Goal: Transaction & Acquisition: Purchase product/service

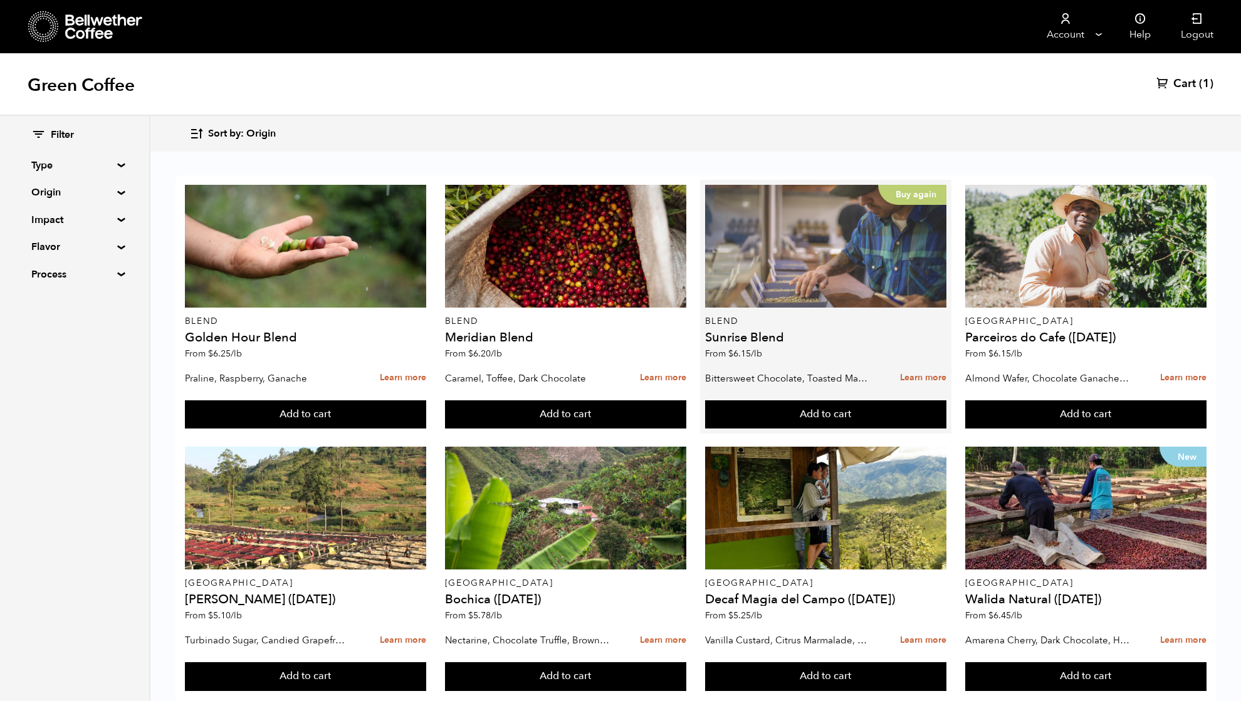
click at [857, 280] on div "Buy again" at bounding box center [826, 246] width 242 height 123
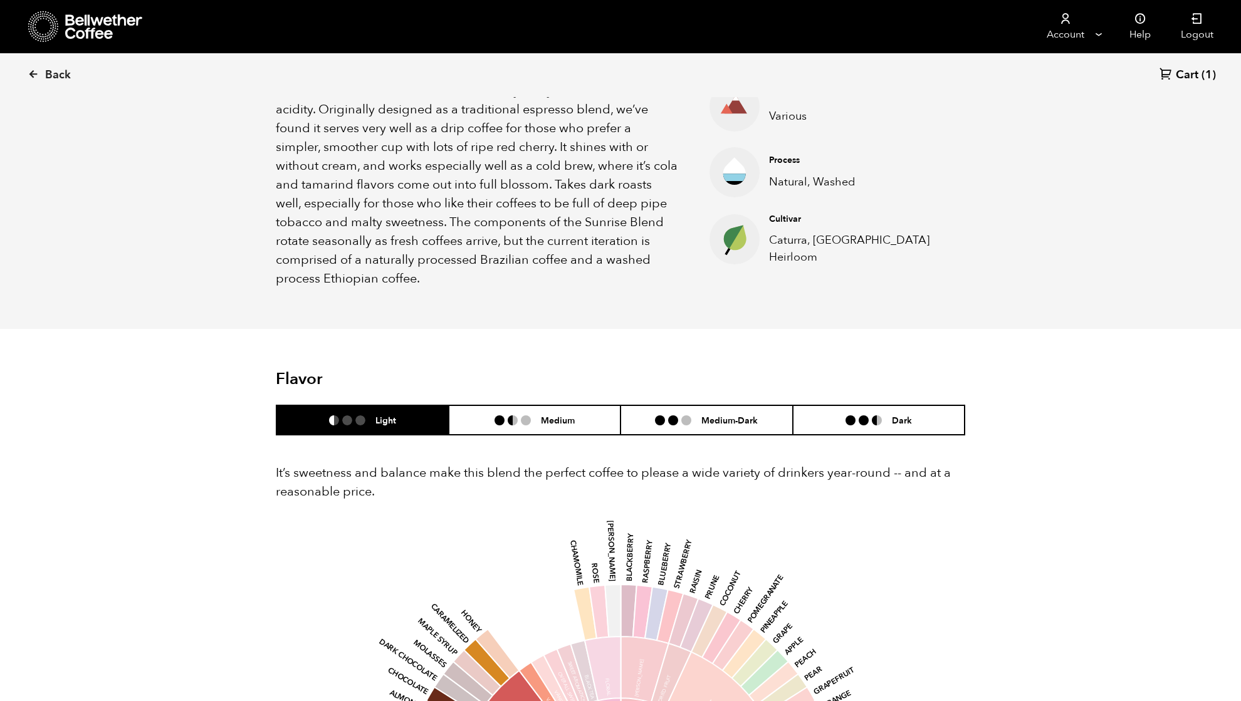
scroll to position [501, 0]
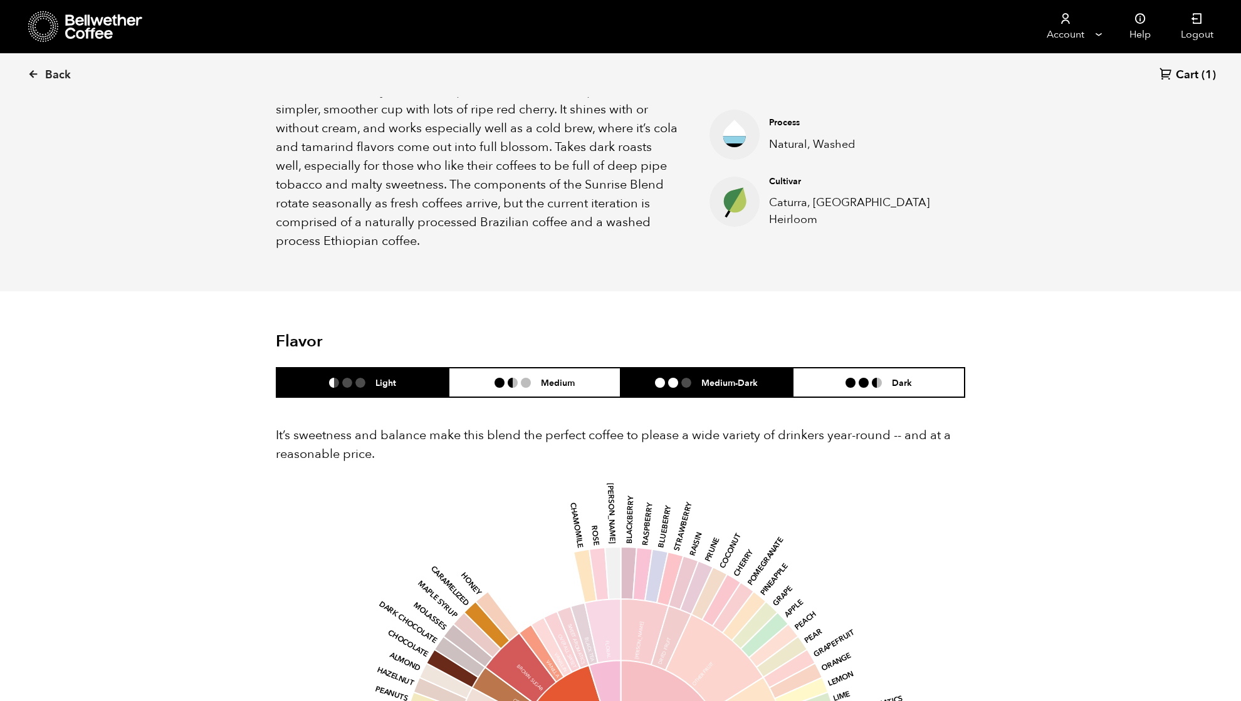
click at [707, 374] on li "Medium-Dark" at bounding box center [707, 382] width 172 height 29
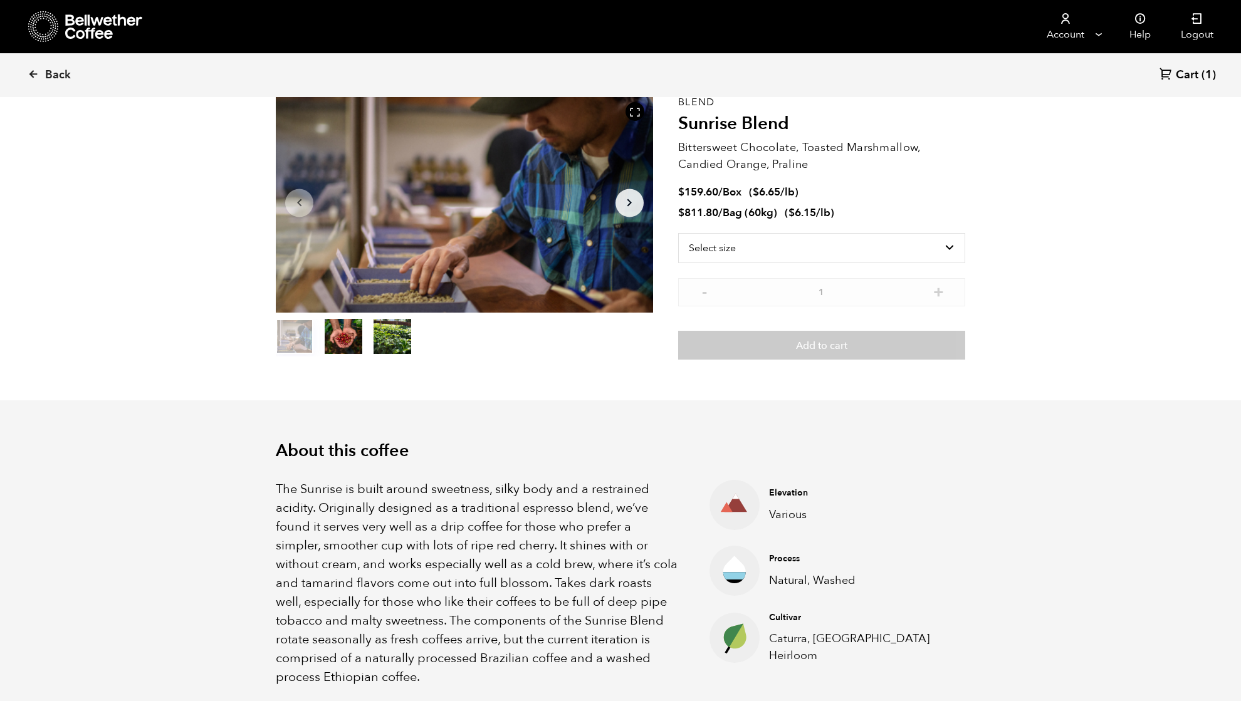
scroll to position [0, 0]
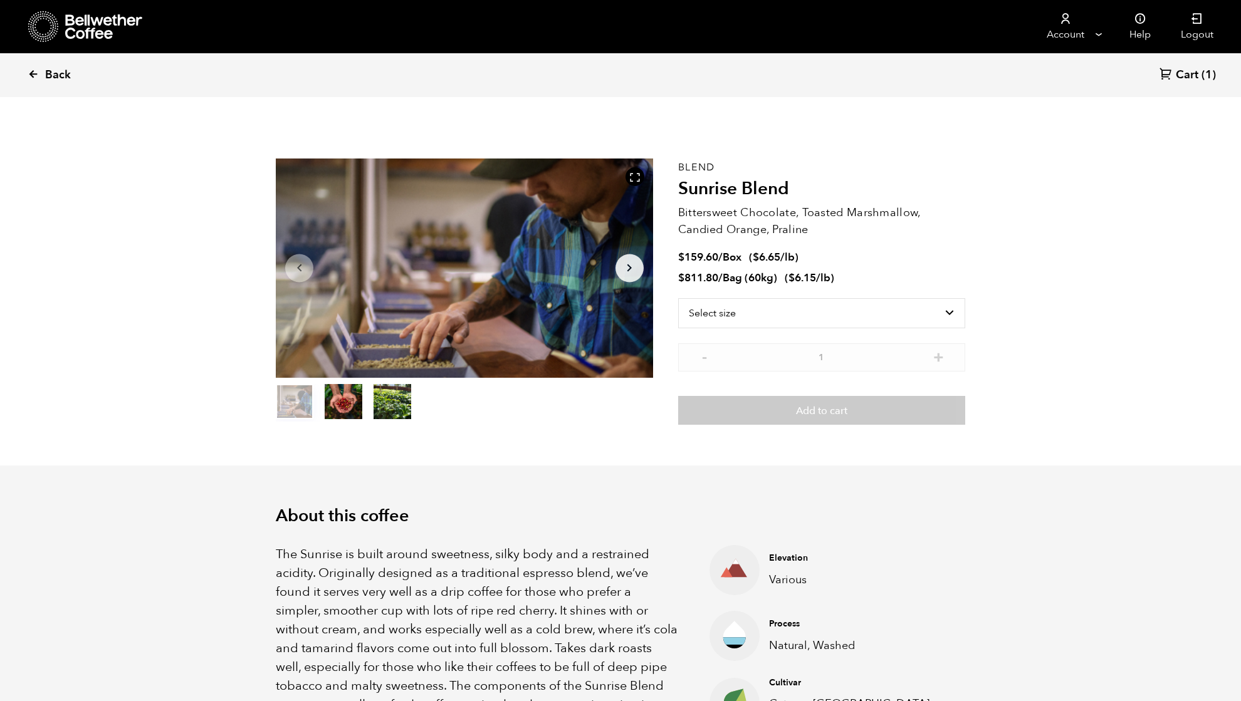
click at [58, 70] on span "Back" at bounding box center [58, 75] width 26 height 15
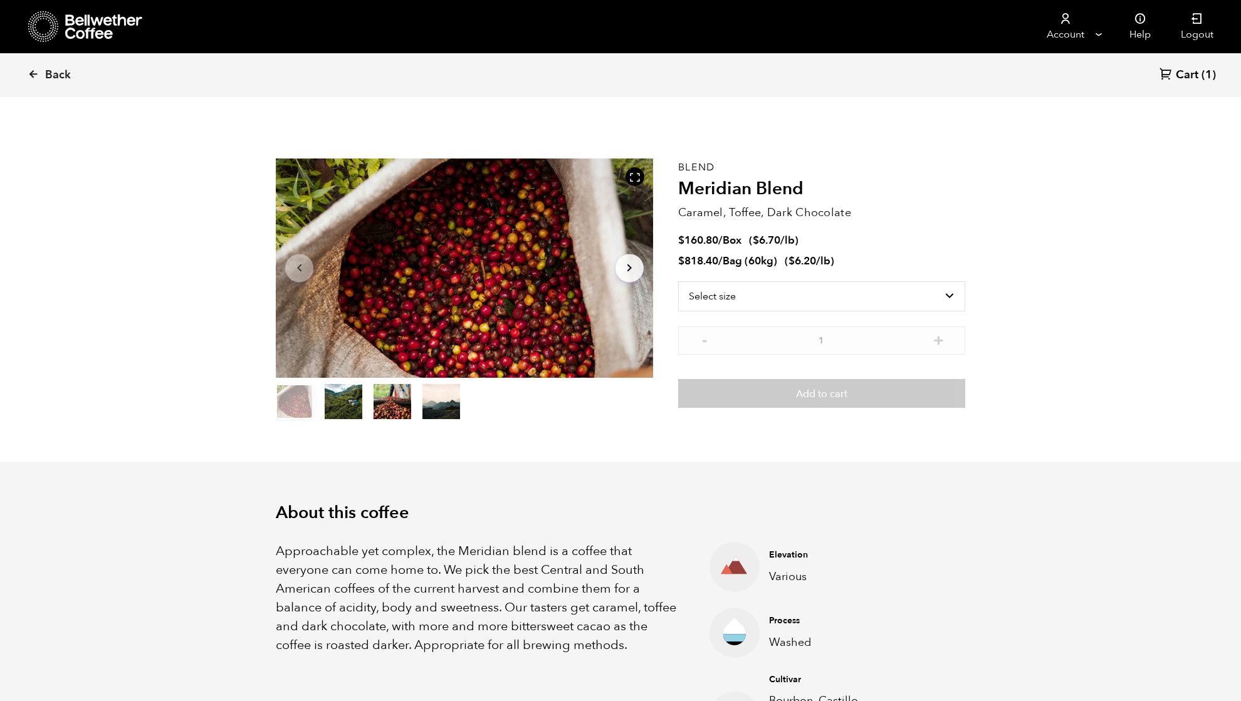
scroll to position [545, 667]
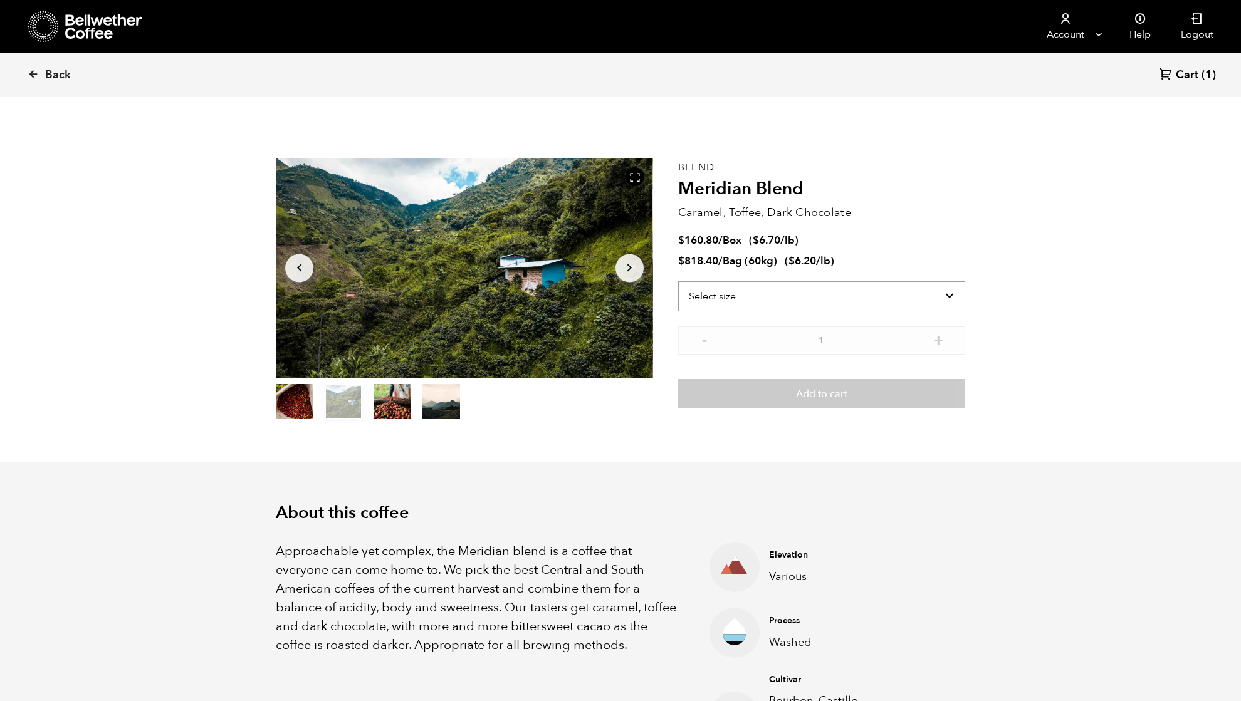
click at [801, 298] on select "Select size Bag (60kg) (132 lbs) Box (24 lbs)" at bounding box center [821, 296] width 287 height 30
select select "box"
click at [678, 281] on select "Select size Bag (60kg) (132 lbs) Box (24 lbs)" at bounding box center [821, 296] width 287 height 30
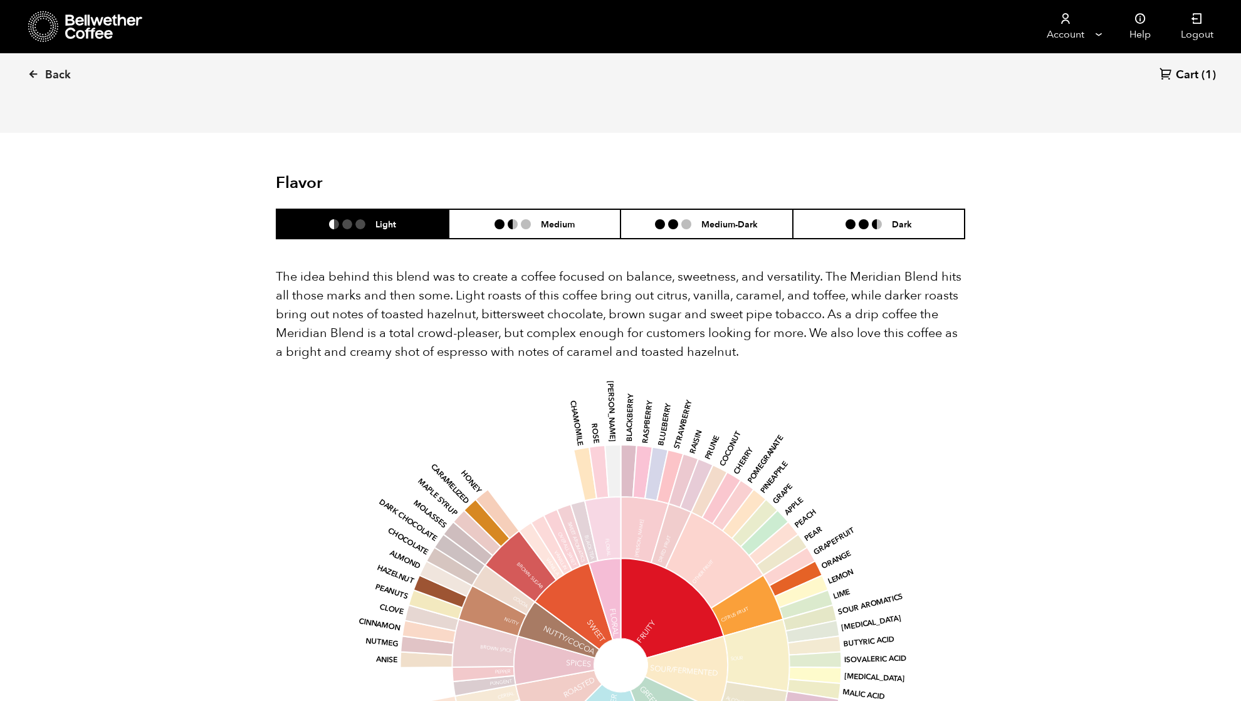
scroll to position [668, 0]
click at [688, 209] on li "Medium-Dark" at bounding box center [707, 223] width 172 height 29
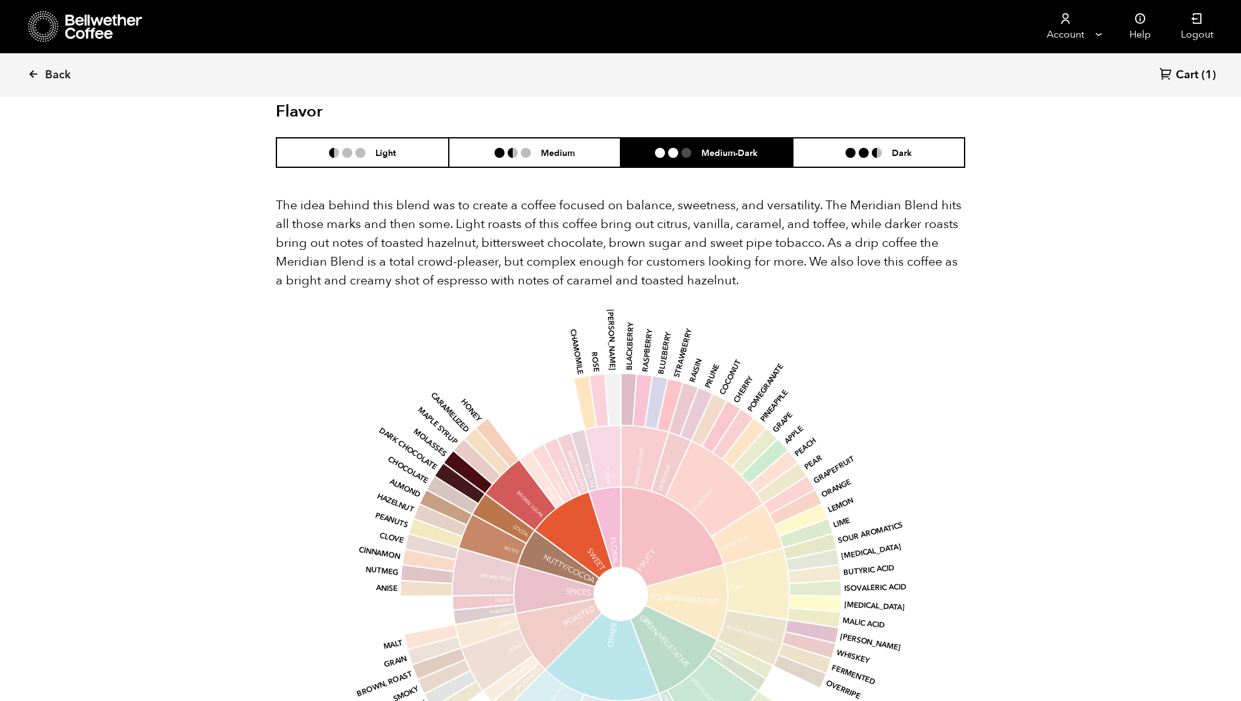
scroll to position [334, 0]
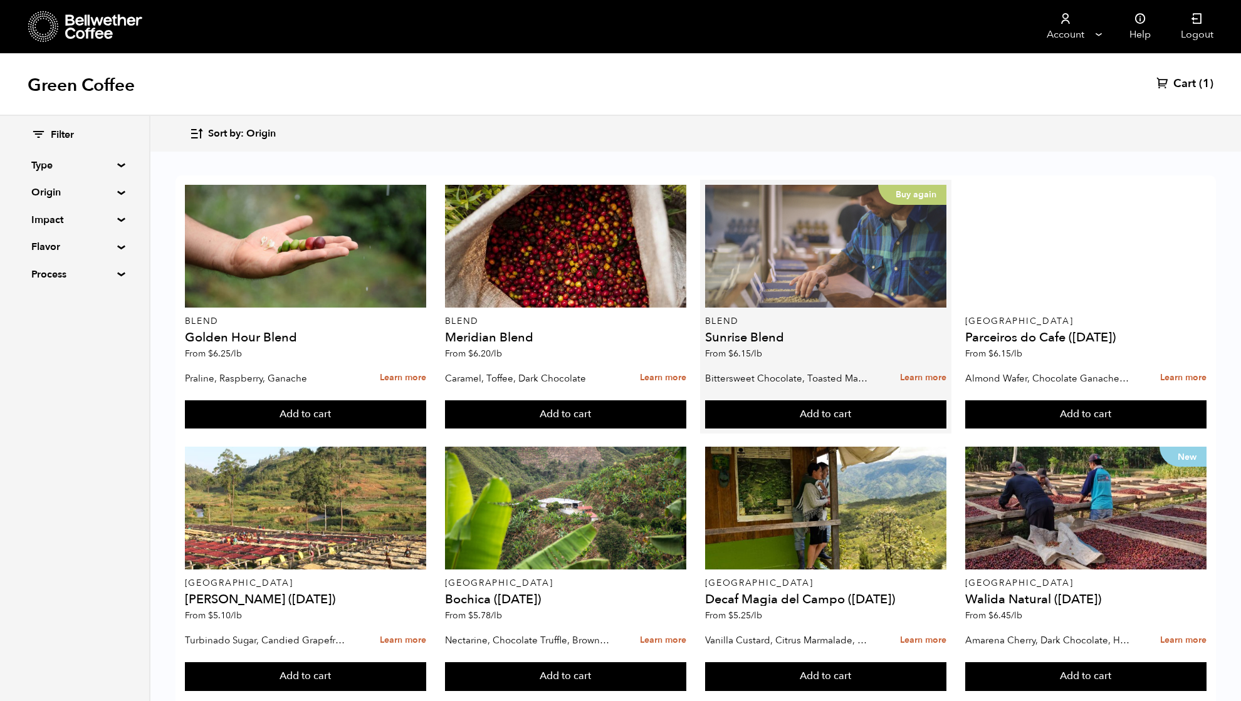
click at [791, 249] on div "Buy again" at bounding box center [826, 246] width 242 height 123
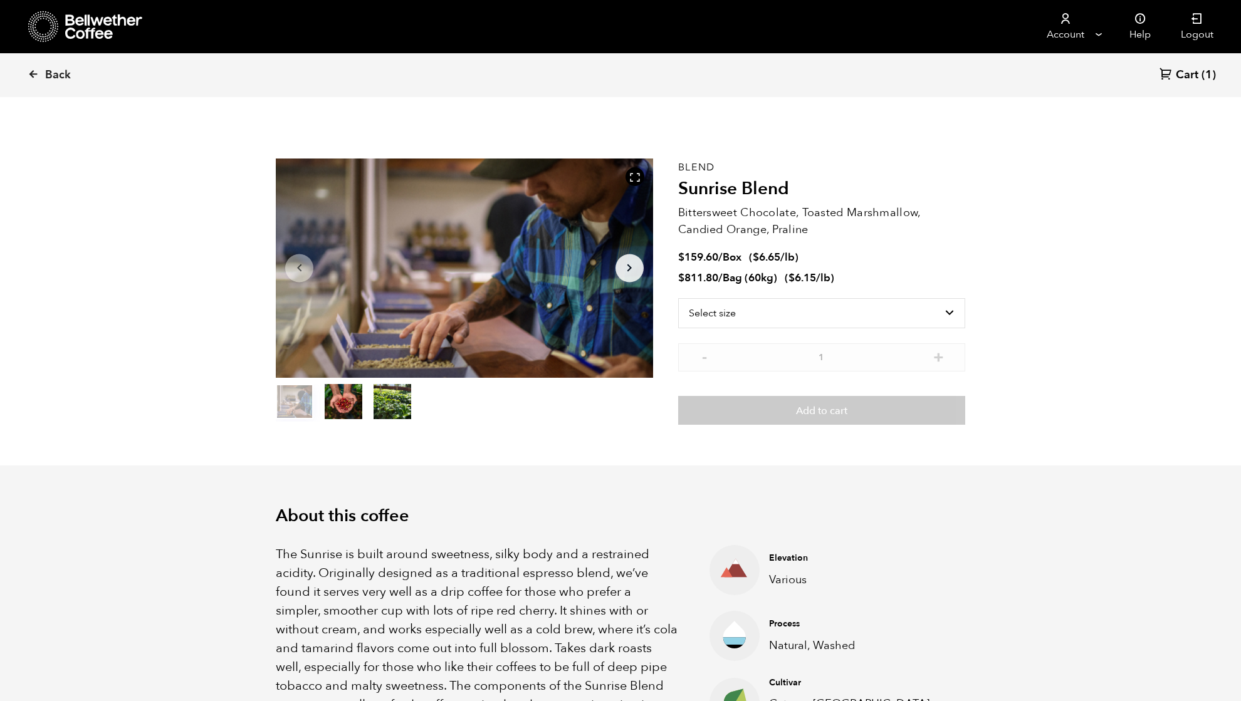
scroll to position [545, 667]
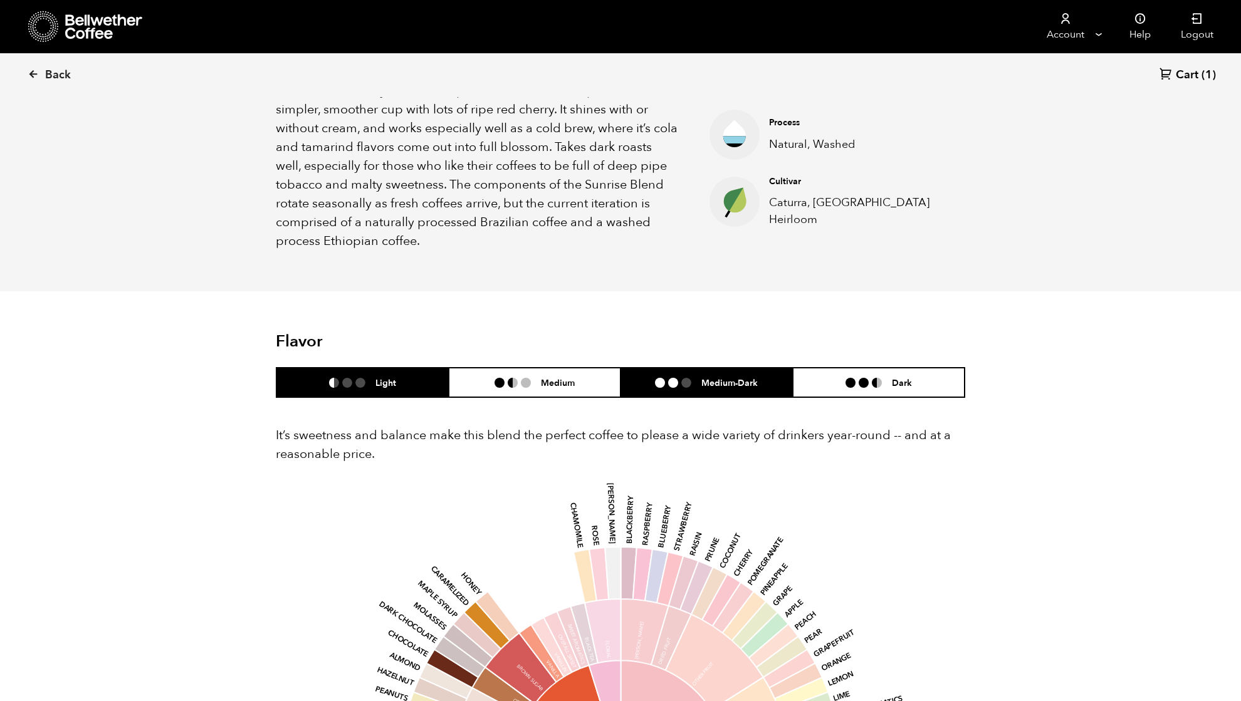
click at [696, 382] on ul at bounding box center [678, 383] width 46 height 10
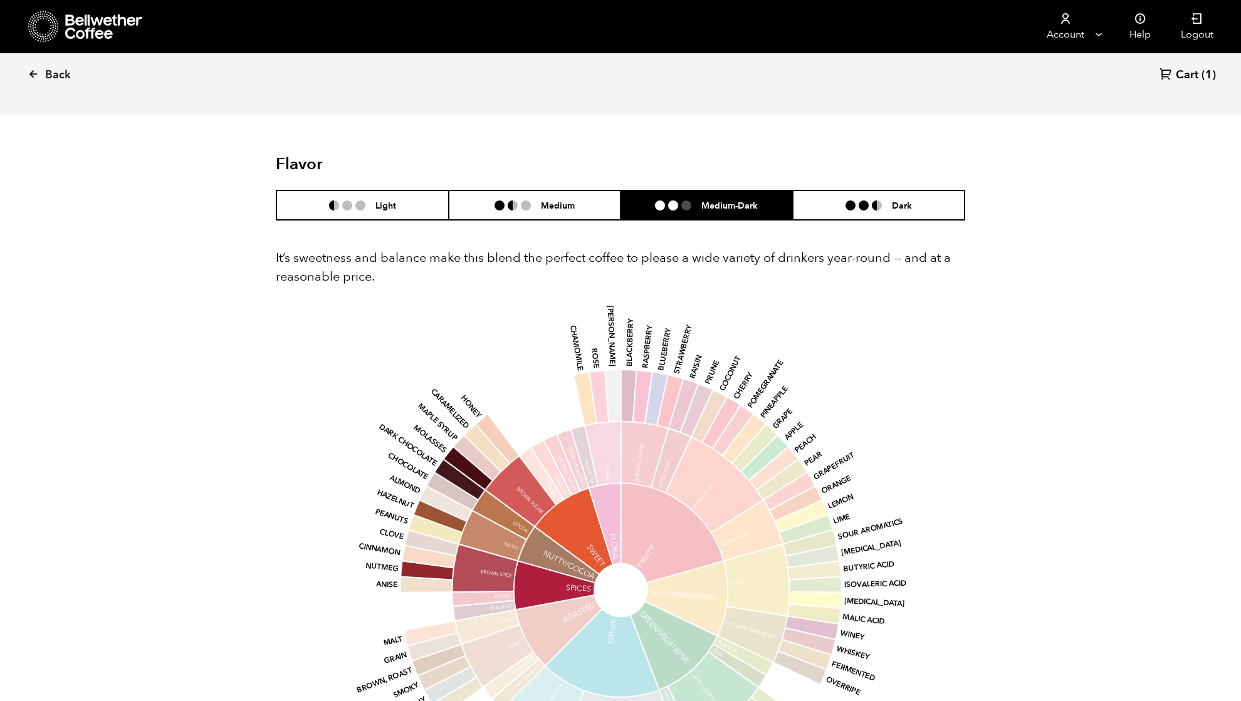
scroll to position [752, 0]
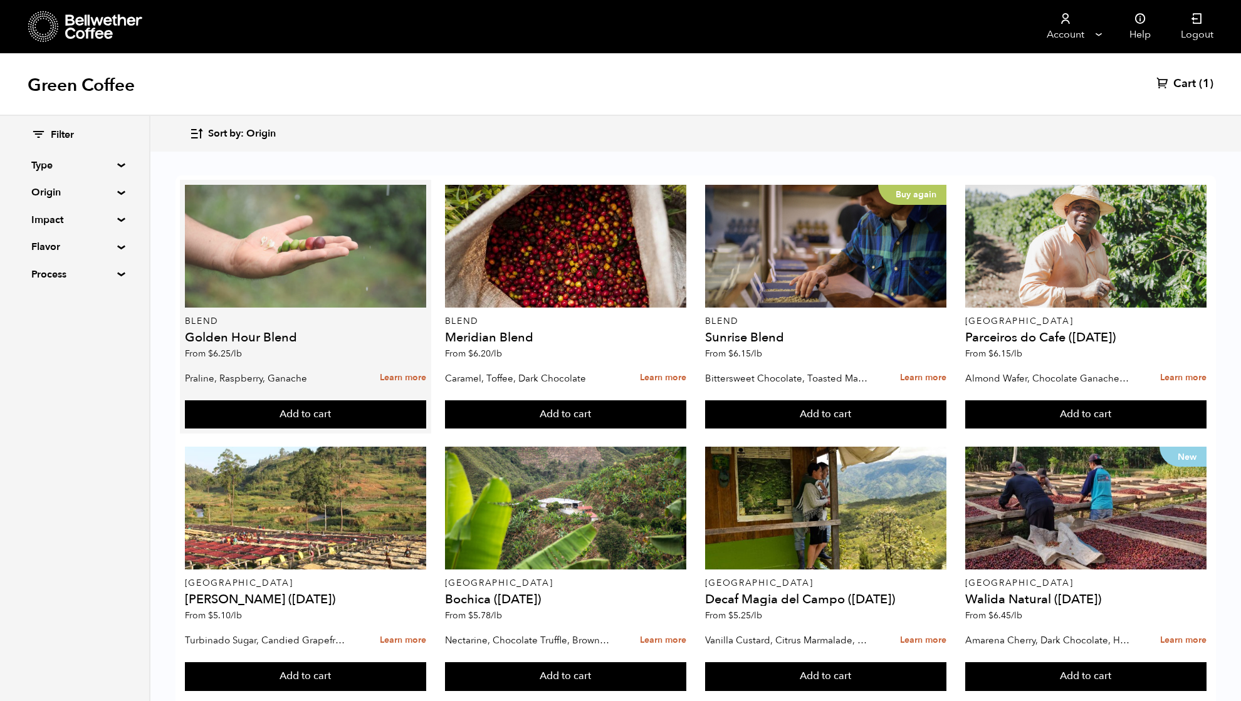
click at [285, 246] on div at bounding box center [306, 246] width 242 height 123
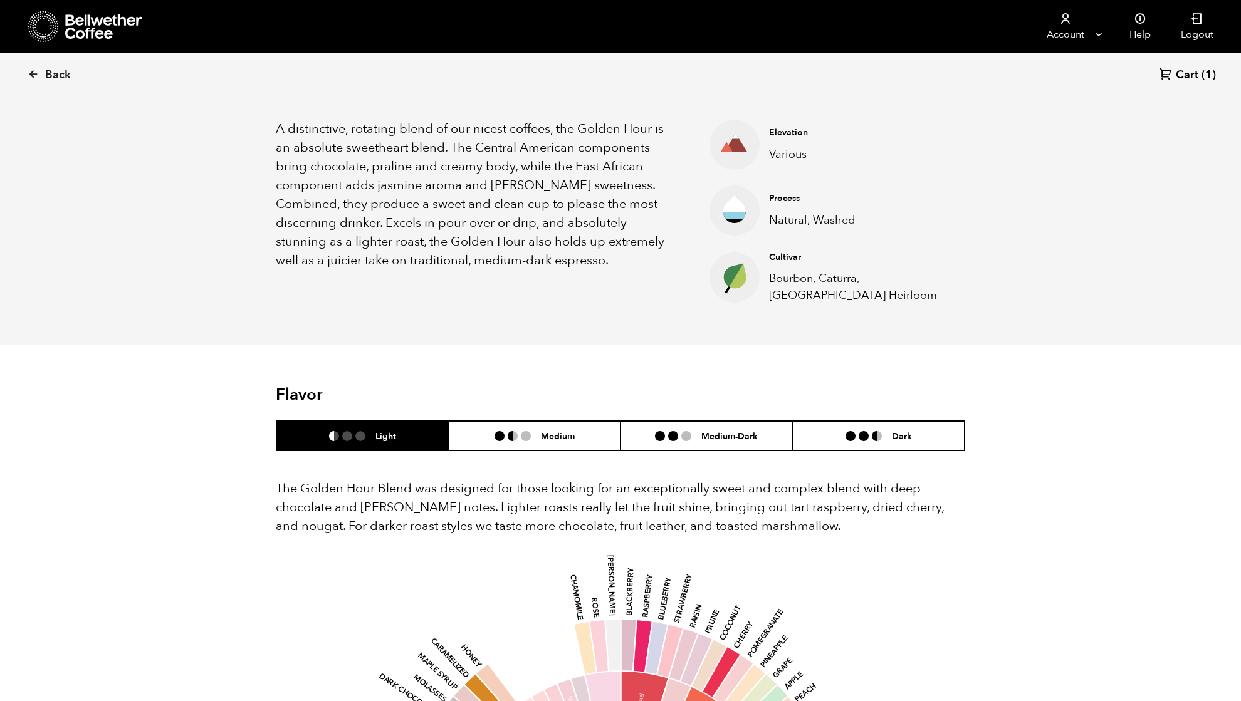
scroll to position [501, 0]
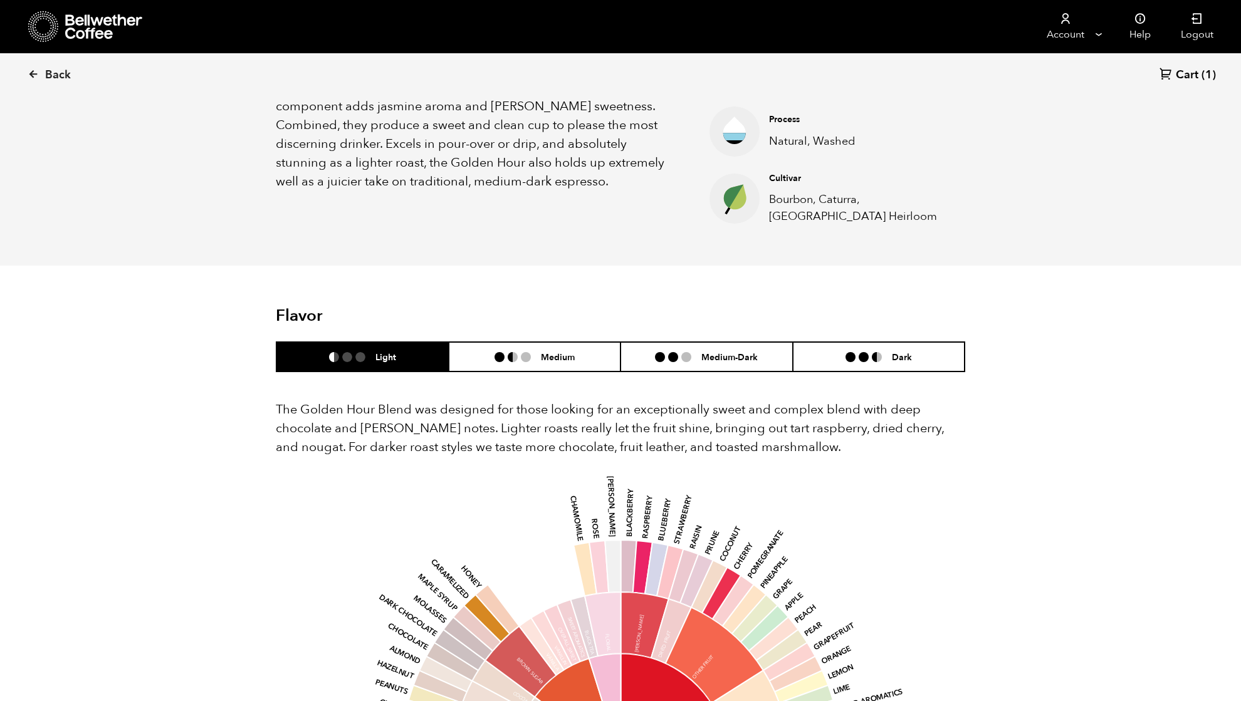
click at [715, 372] on div "The Golden Hour Blend was designed for those looking for an exceptionally sweet…" at bounding box center [621, 699] width 690 height 655
click at [705, 356] on h6 "Medium-Dark" at bounding box center [729, 357] width 56 height 11
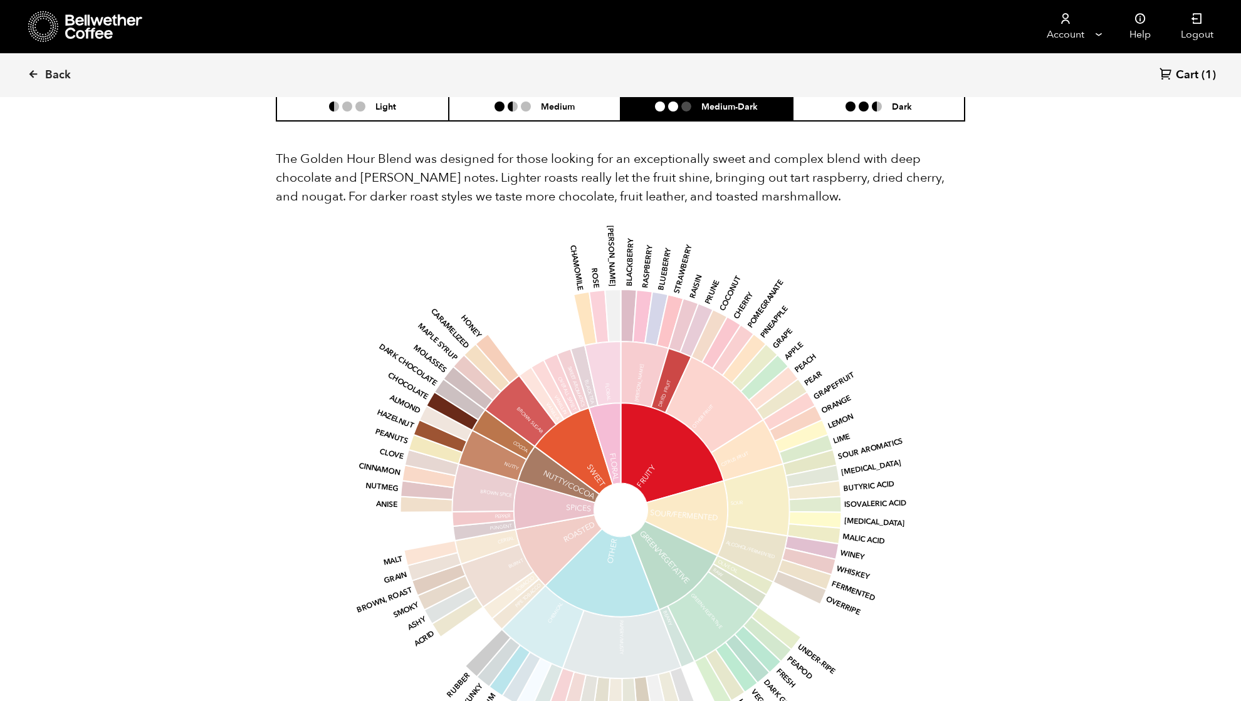
scroll to position [83, 0]
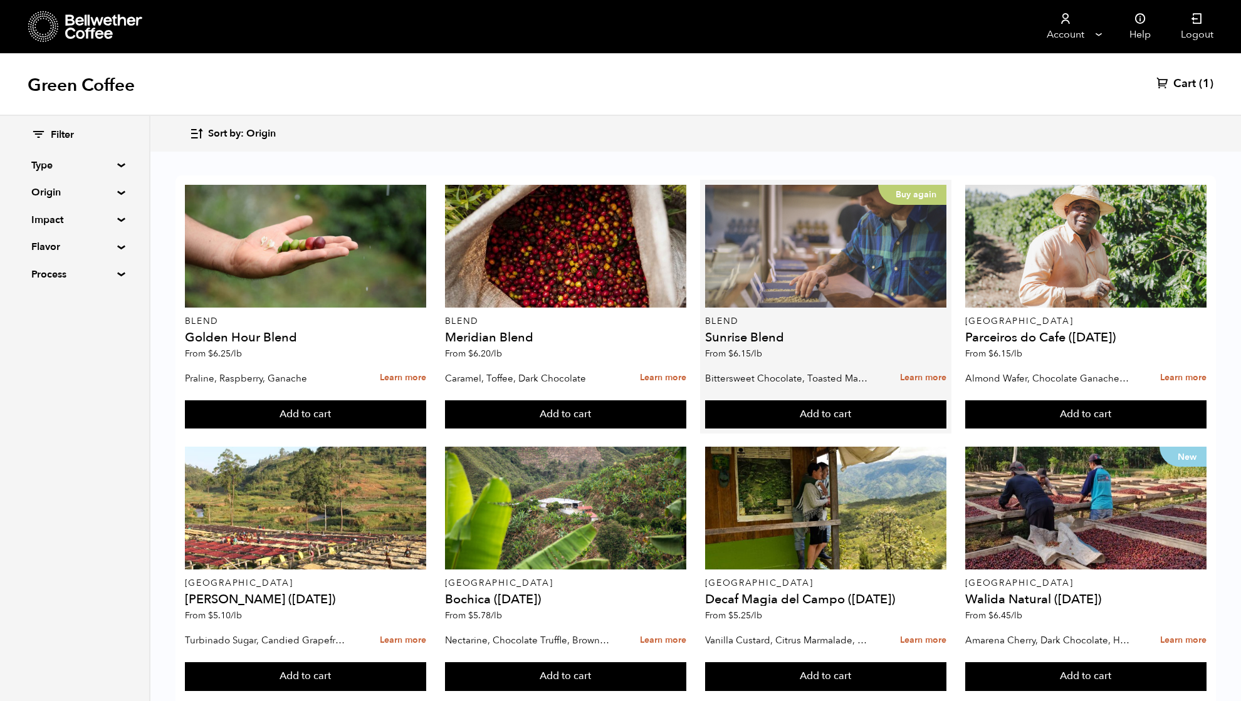
click at [816, 258] on div "Buy again" at bounding box center [826, 246] width 242 height 123
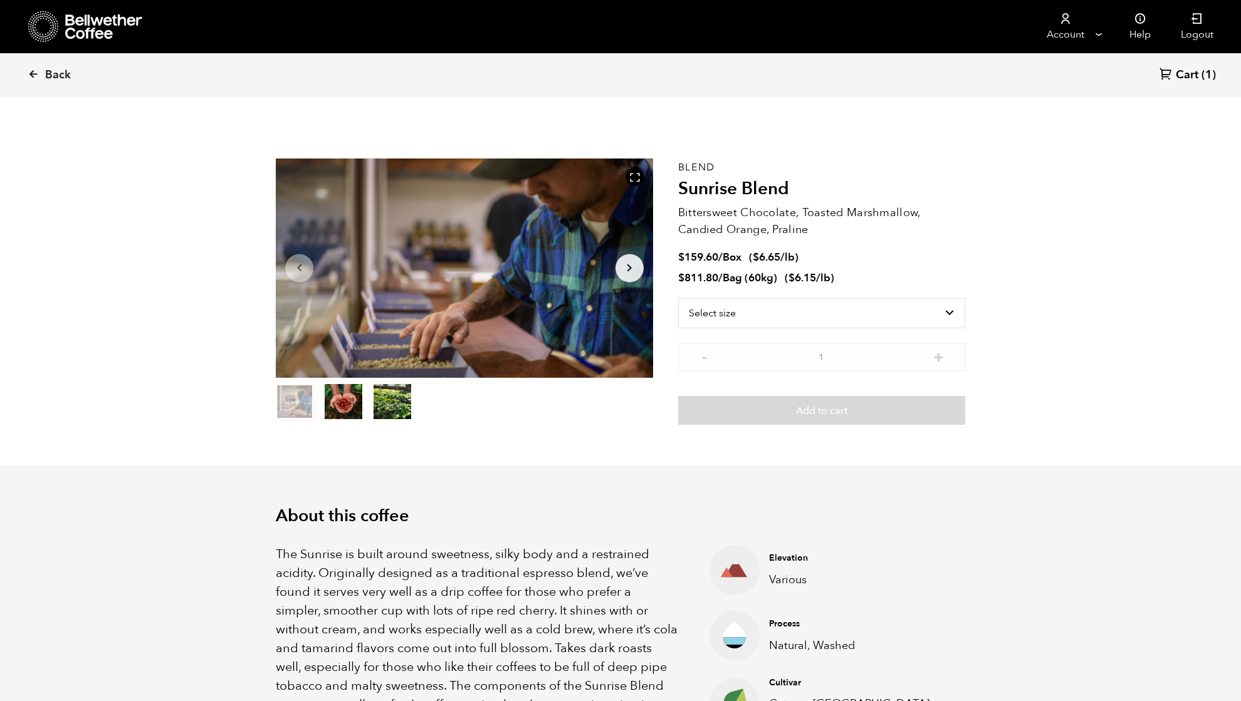
scroll to position [545, 667]
click at [752, 310] on select "Select size Bag (60kg) (132 lbs) Box (24 lbs)" at bounding box center [821, 313] width 287 height 30
select select "bag-3"
click at [678, 298] on select "Select size Bag (60kg) (132 lbs) Box (24 lbs)" at bounding box center [821, 313] width 287 height 30
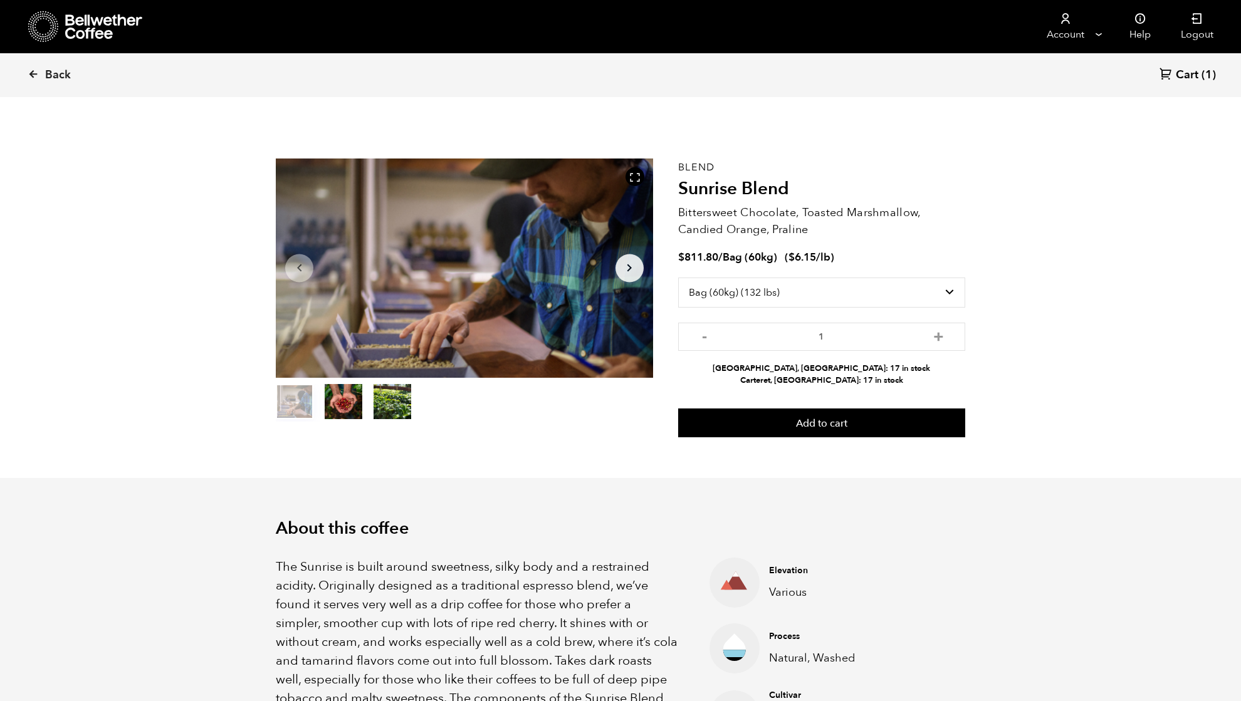
click at [816, 426] on button "Add to cart" at bounding box center [821, 423] width 287 height 29
click at [1191, 70] on span "Cart" at bounding box center [1187, 75] width 23 height 15
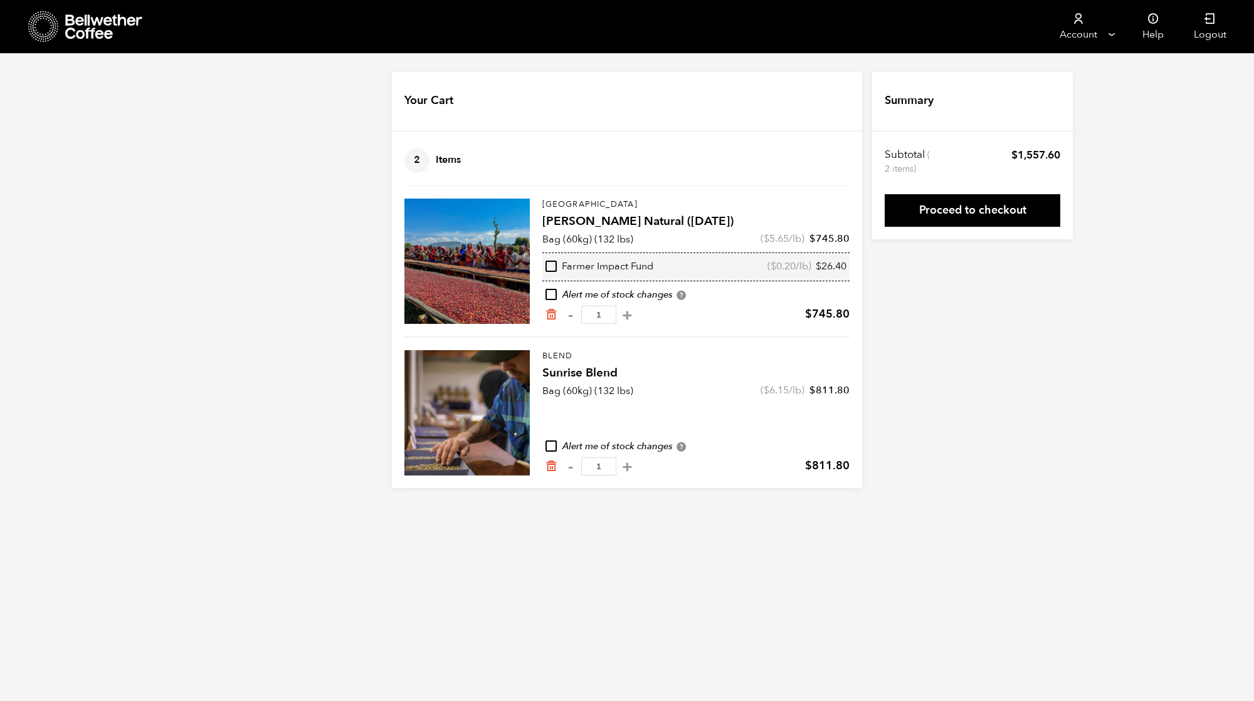
click at [1173, 288] on div "Your Cart 2 Items Update cart 2 Items [GEOGRAPHIC_DATA] [PERSON_NAME] Natural (…" at bounding box center [627, 280] width 1254 height 416
